Goal: Obtain resource: Obtain resource

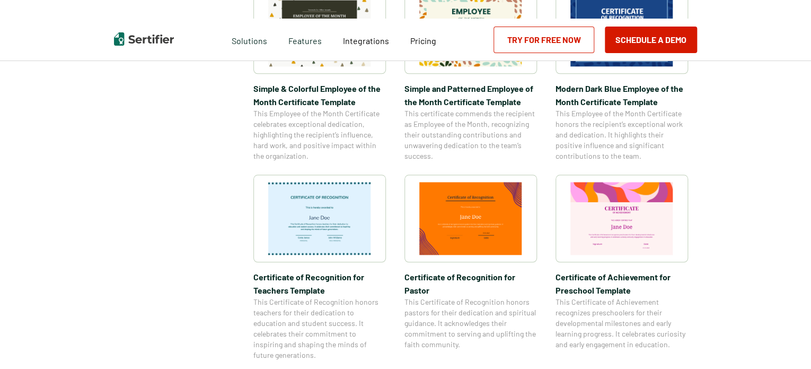
scroll to position [286, 0]
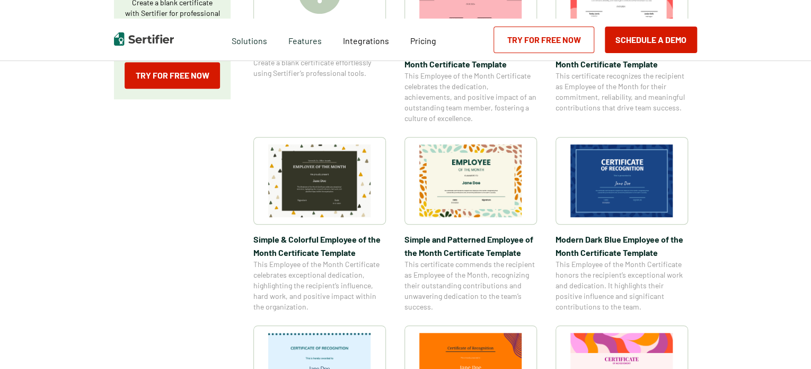
click at [626, 176] on img at bounding box center [622, 180] width 103 height 73
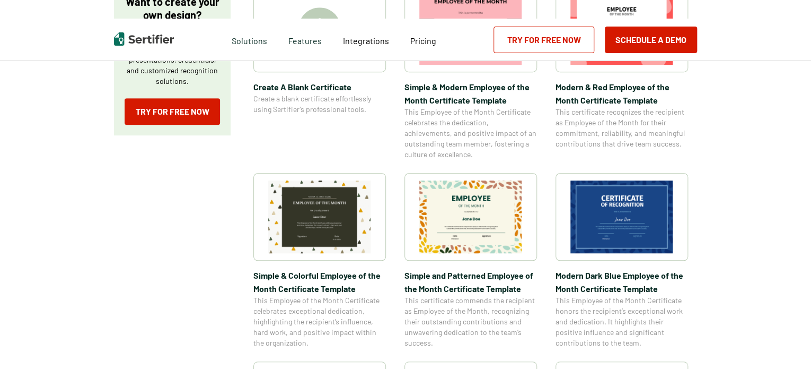
scroll to position [0, 0]
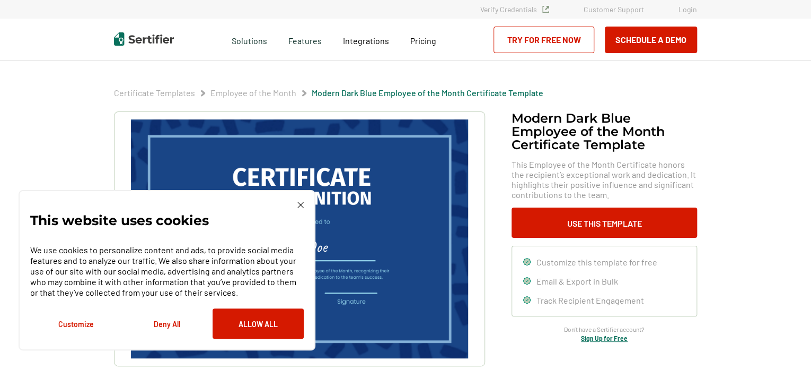
click at [302, 204] on img at bounding box center [300, 204] width 6 height 6
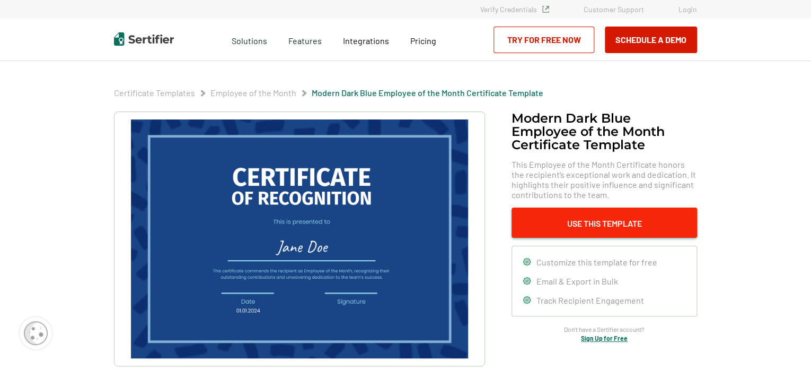
click at [590, 221] on button "Use This Template" at bounding box center [605, 222] width 186 height 30
